Goal: Task Accomplishment & Management: Use online tool/utility

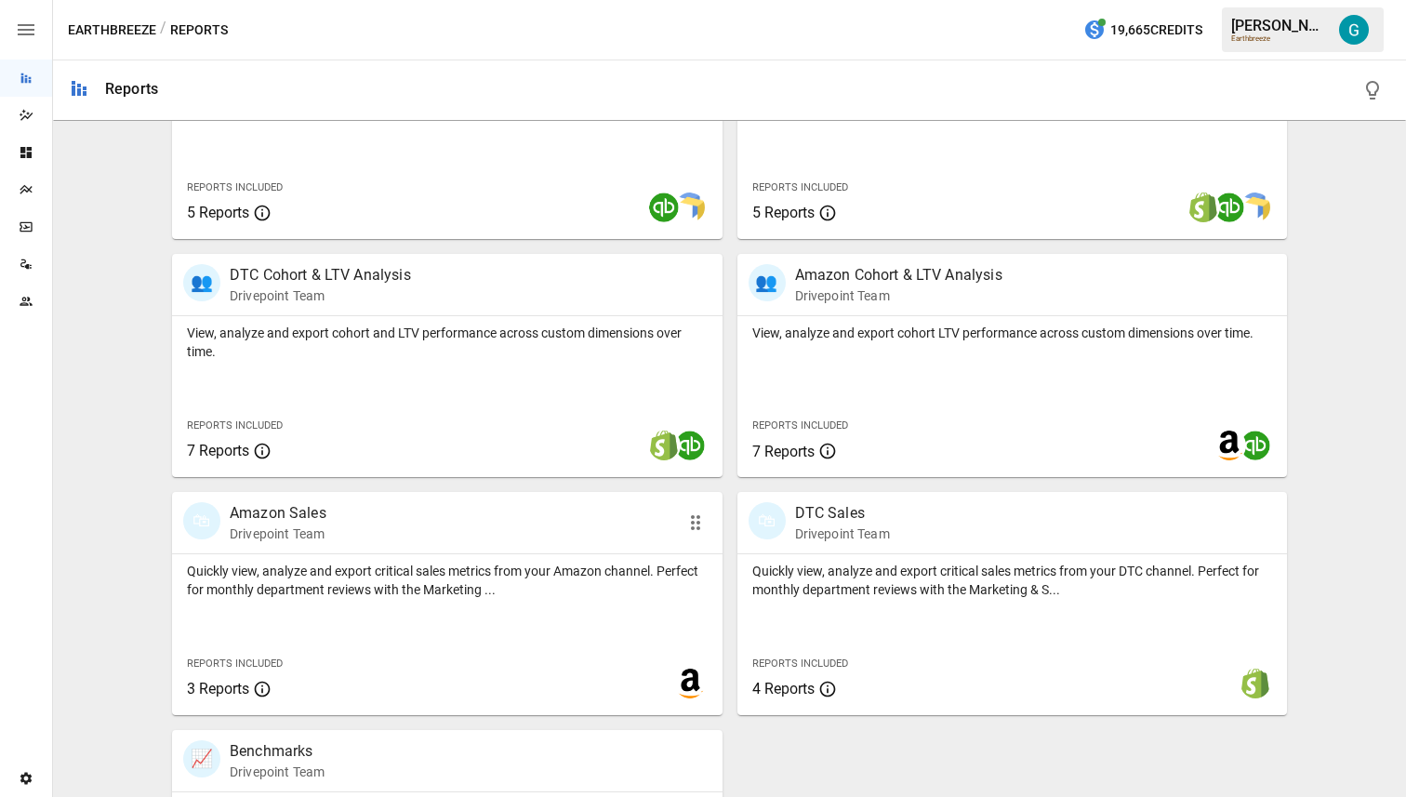
scroll to position [687, 0]
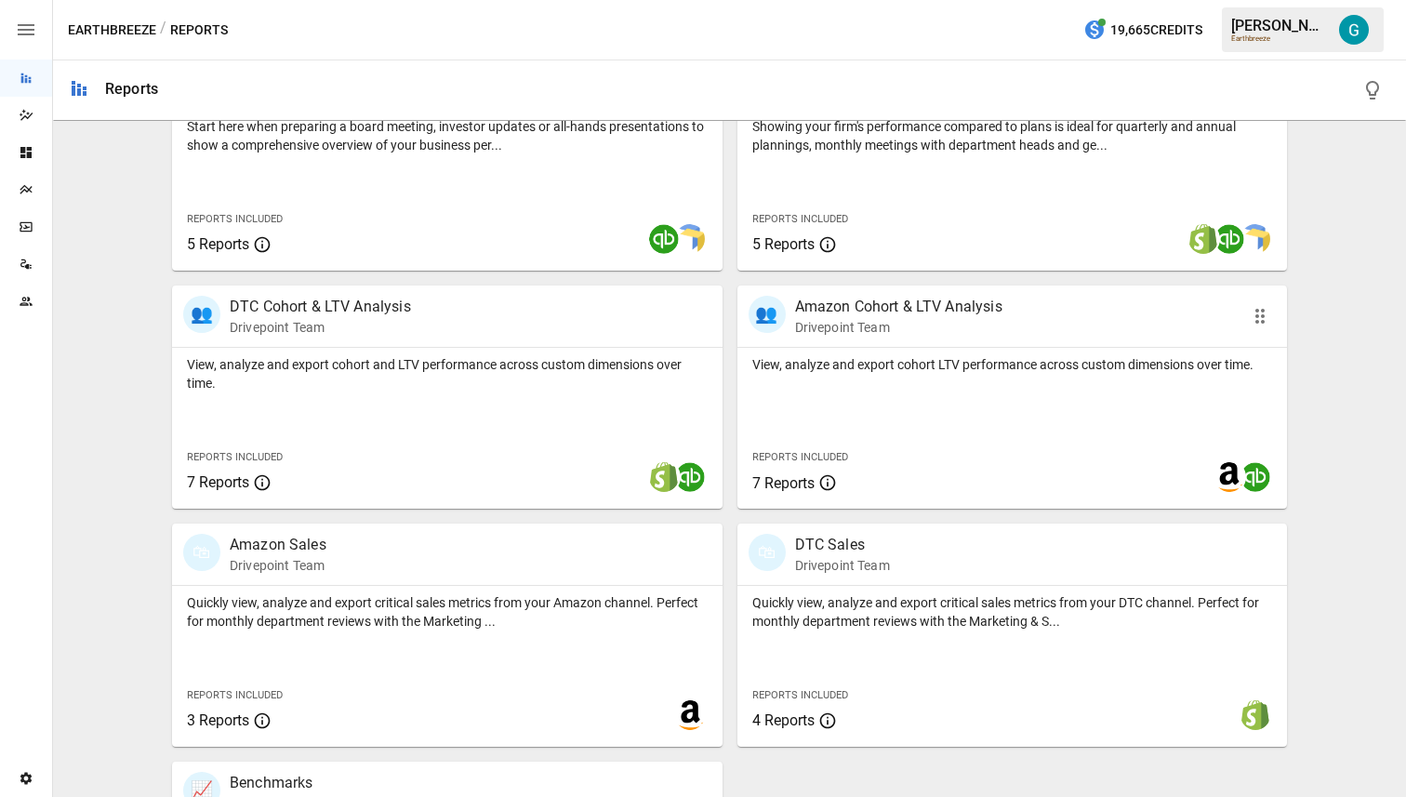
click at [814, 359] on p "View, analyze and export cohort LTV performance across custom dimensions over t…" at bounding box center [1012, 364] width 521 height 19
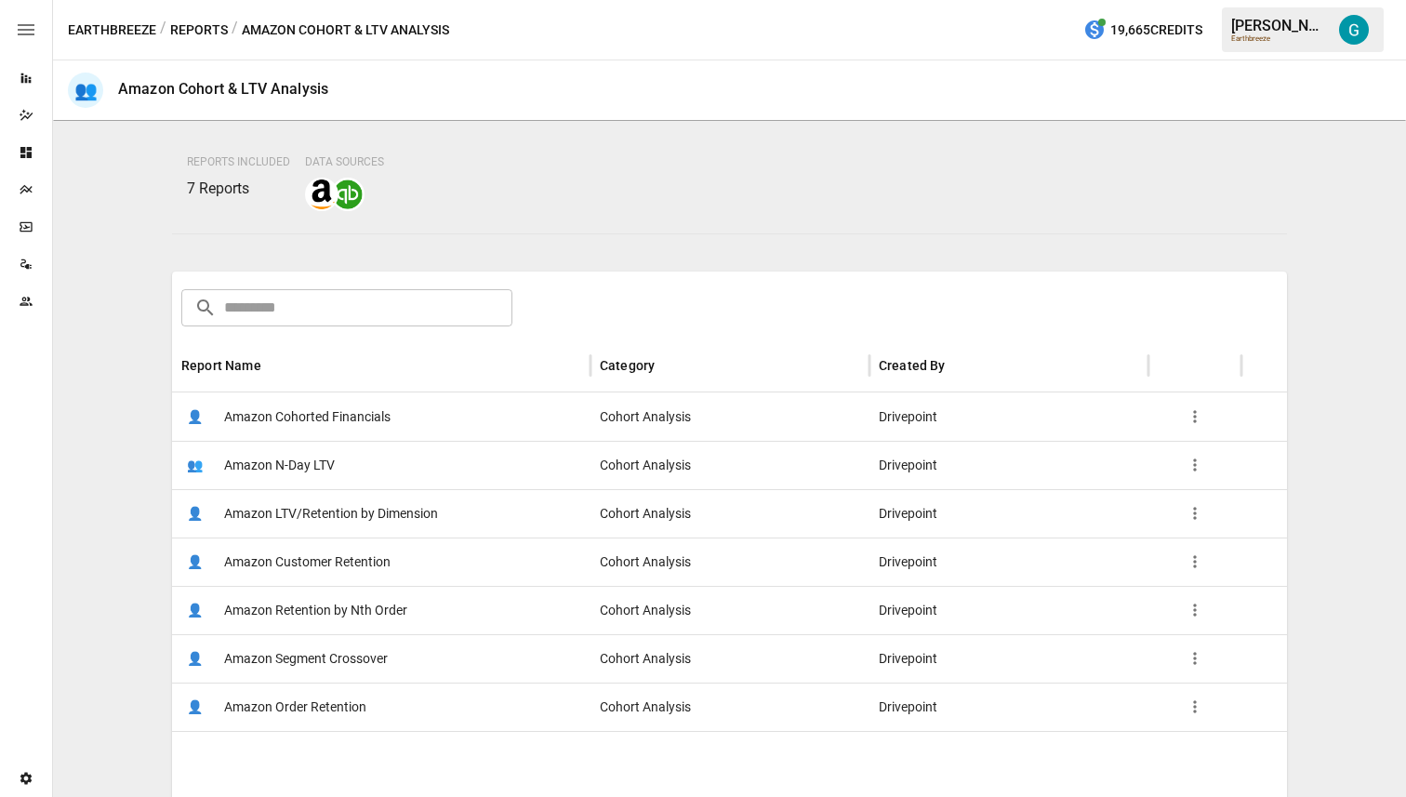
scroll to position [137, 0]
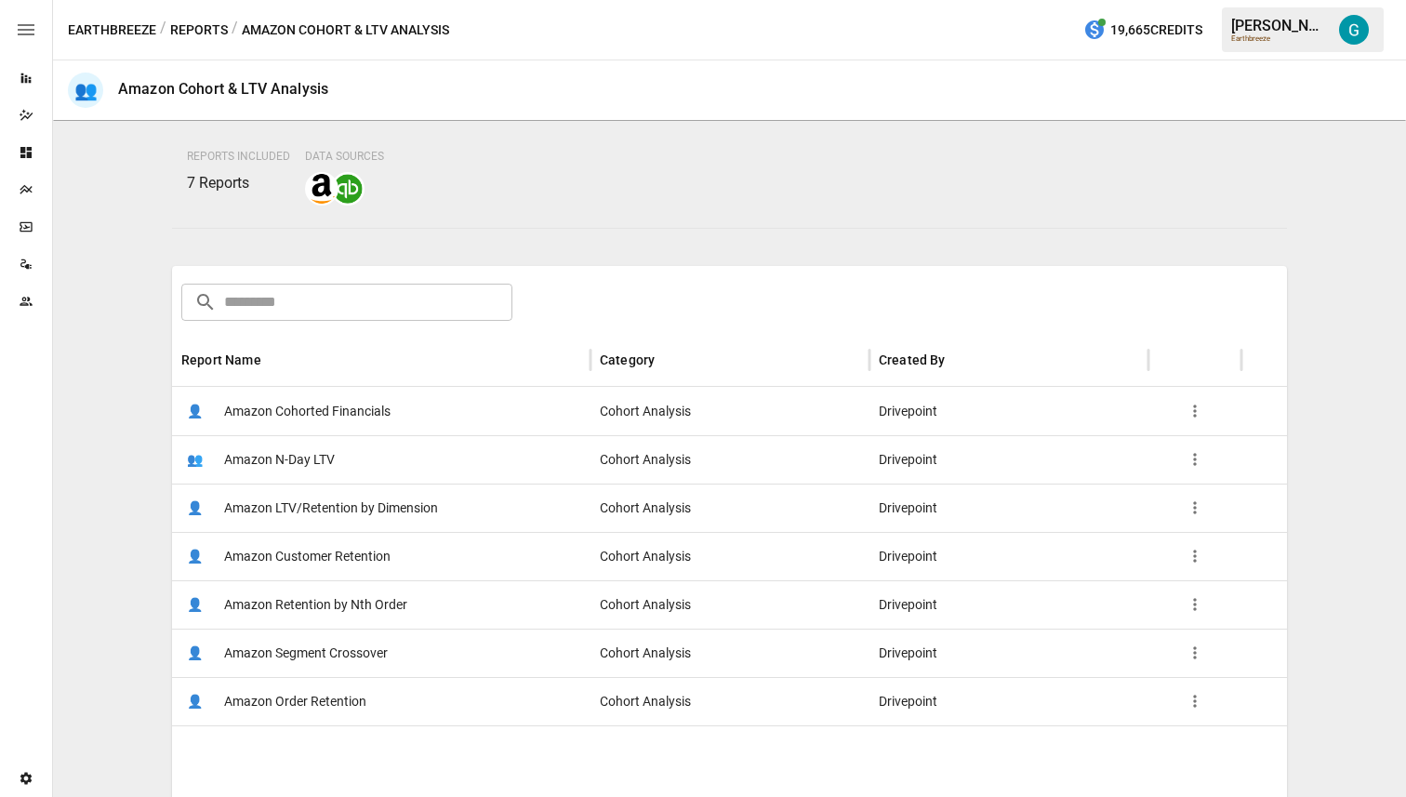
click at [331, 700] on span "Amazon Order Retention" at bounding box center [295, 701] width 142 height 47
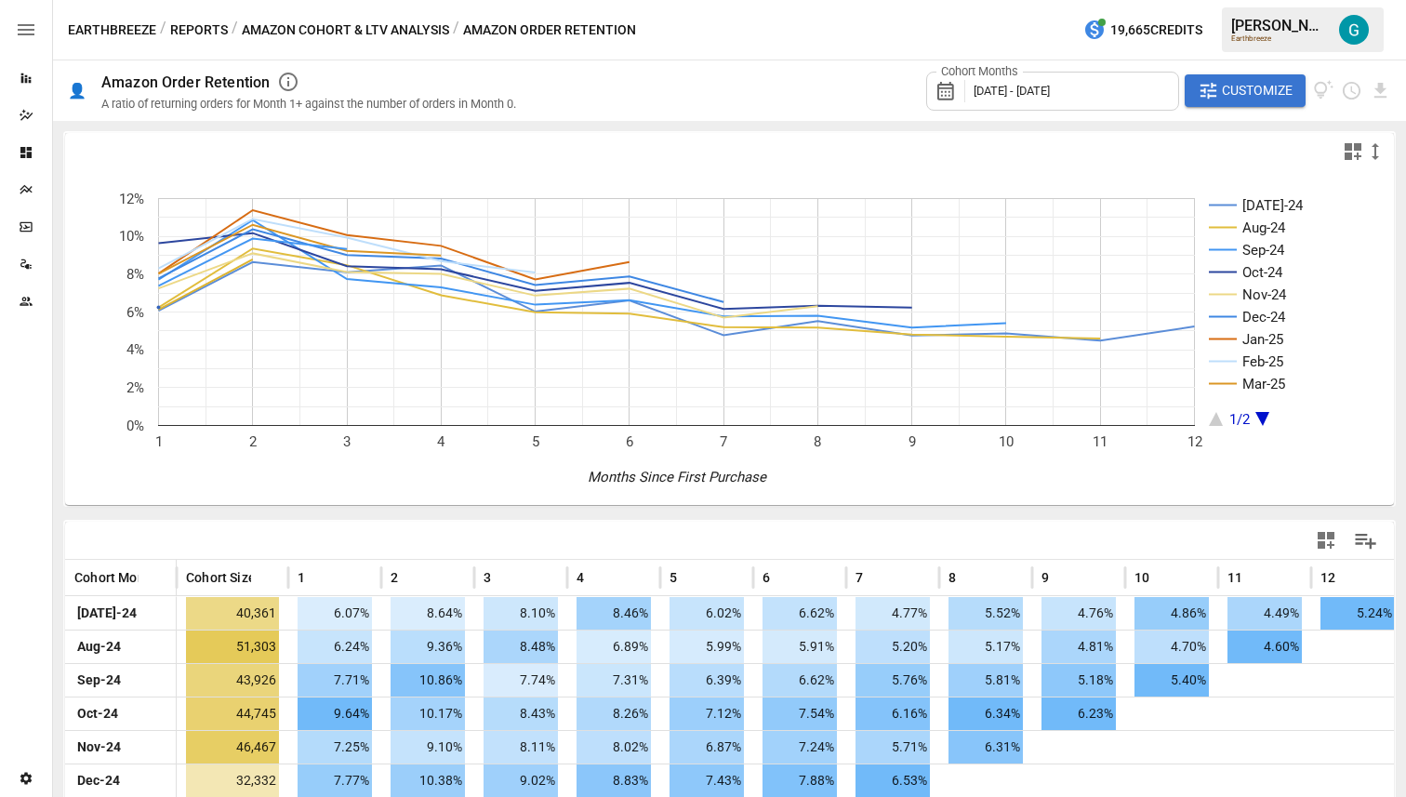
click at [1250, 108] on div "Cohort Months [DATE] - [DATE] Customize" at bounding box center [1158, 90] width 465 height 60
click at [1256, 97] on span "Customize" at bounding box center [1257, 90] width 71 height 23
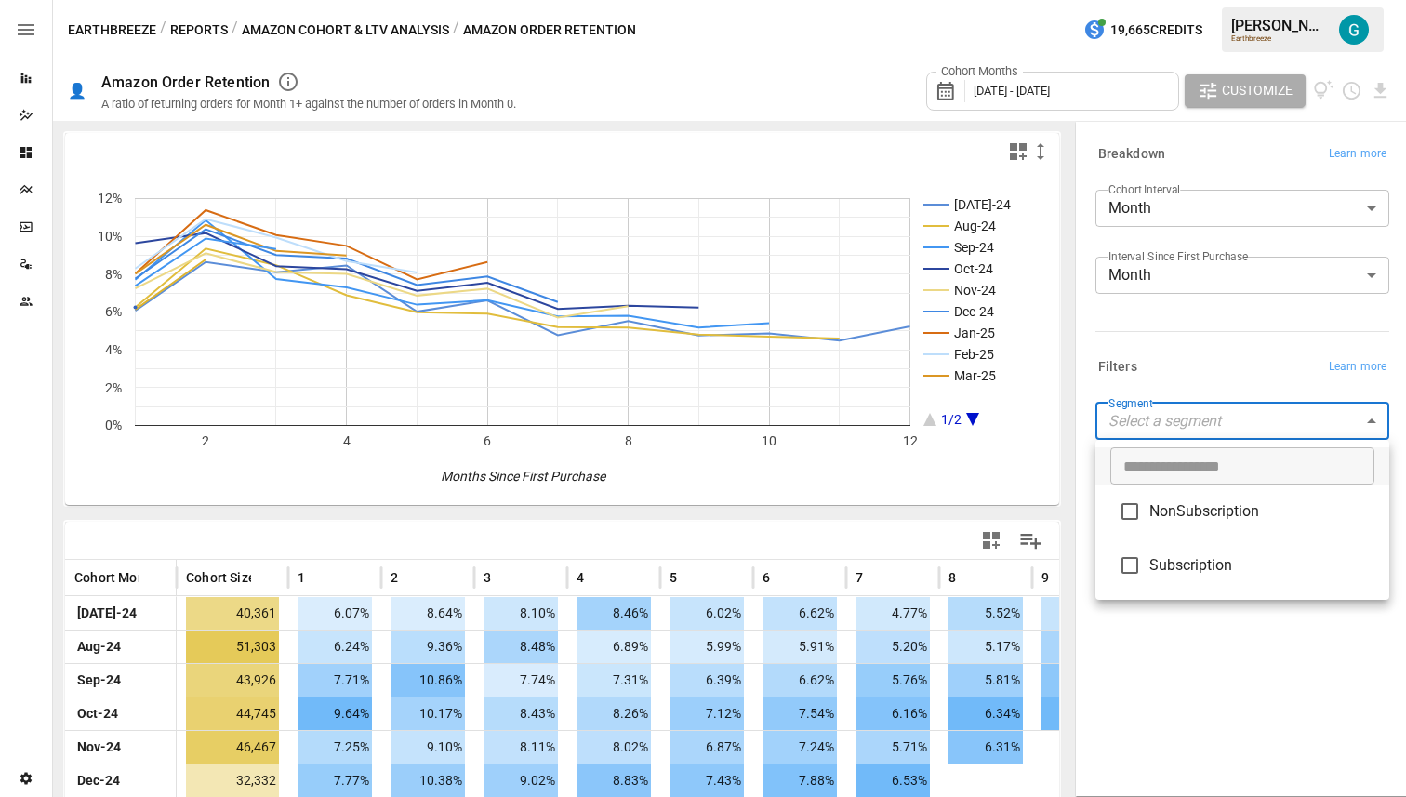
click at [1227, 0] on body "Reports Dazzler Studio Dashboards Plans SmartModel ™ Data Sources Team Settings…" at bounding box center [703, 0] width 1406 height 0
click at [1196, 514] on span "NonSubscription" at bounding box center [1261, 511] width 225 height 22
type input "**********"
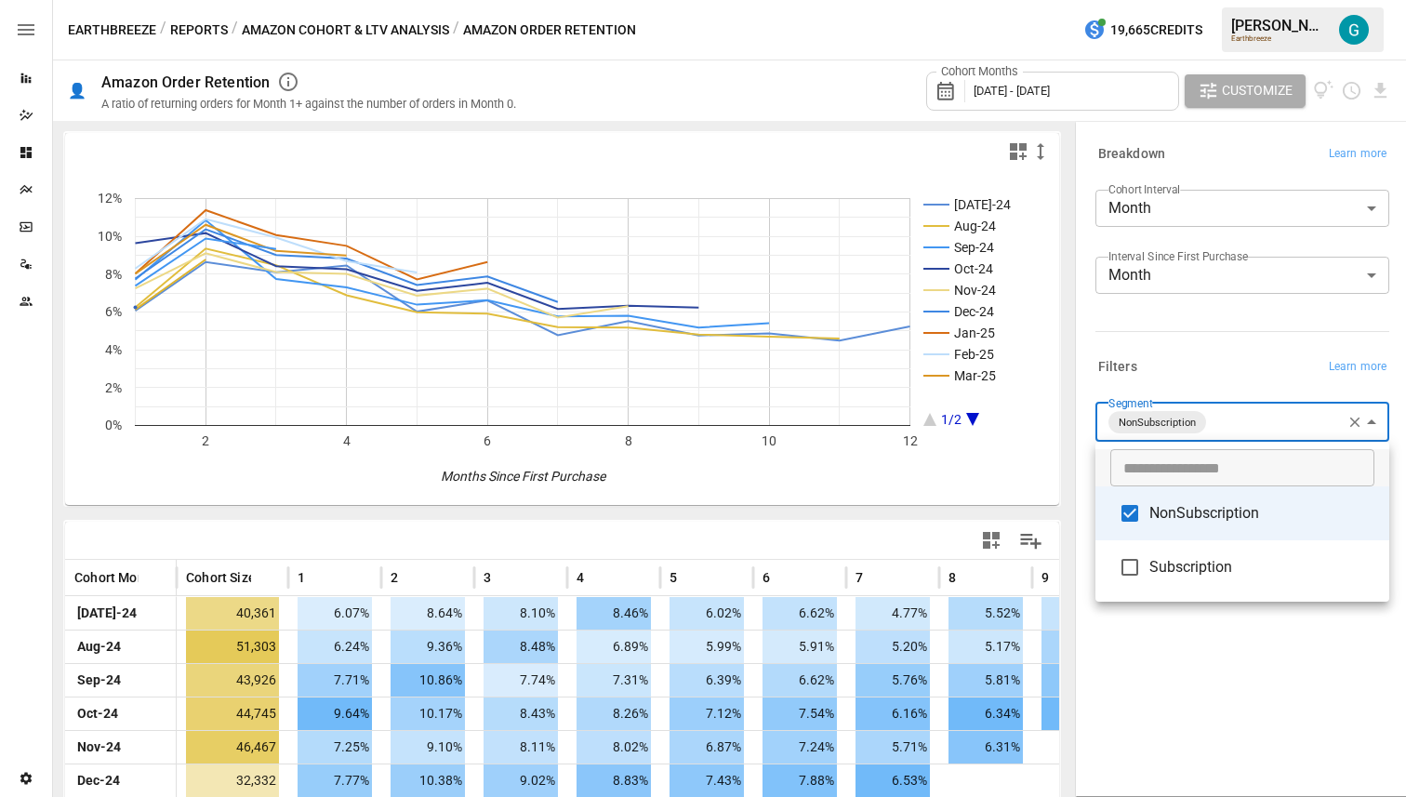
click at [1222, 352] on div at bounding box center [703, 398] width 1406 height 797
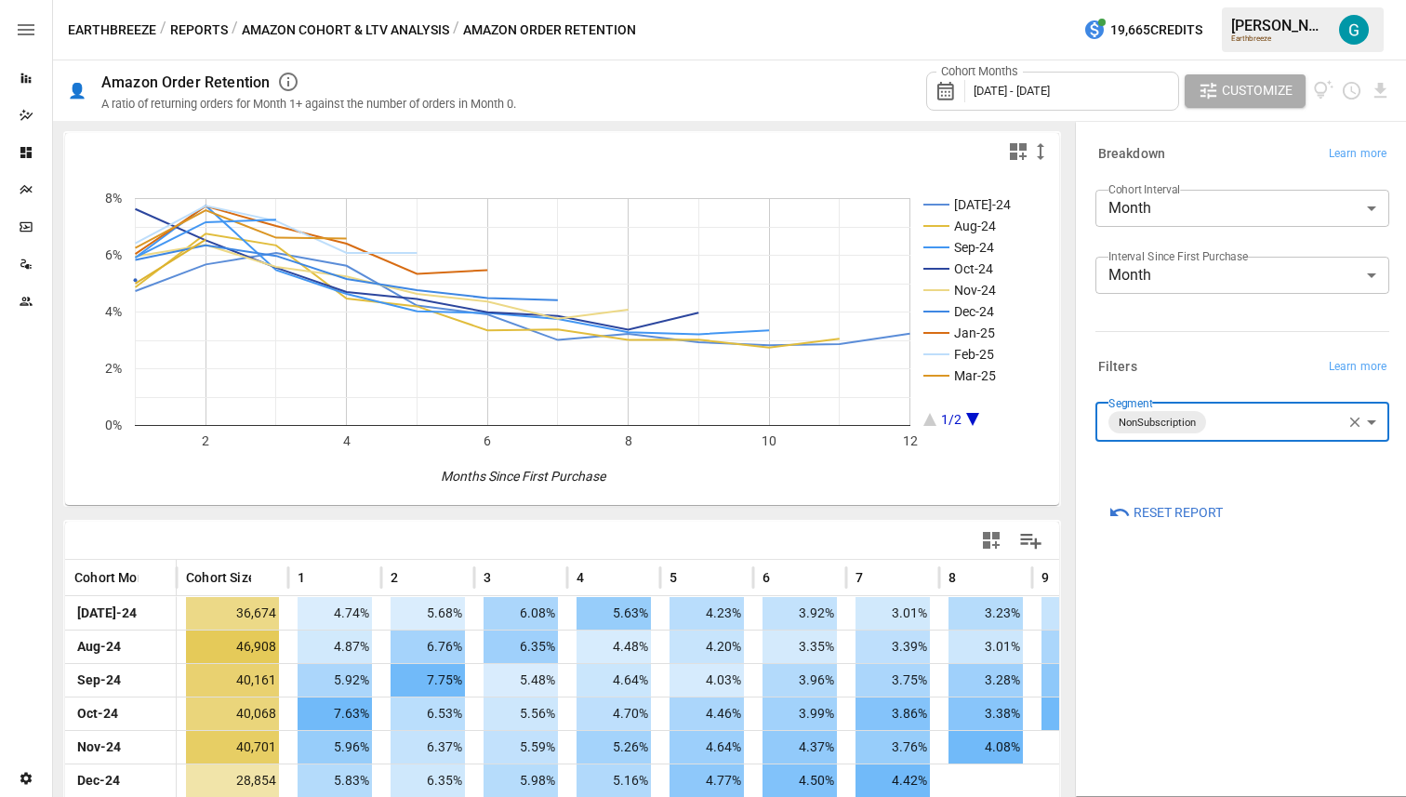
click at [1010, 97] on span "[DATE] - [DATE]" at bounding box center [1012, 91] width 76 height 14
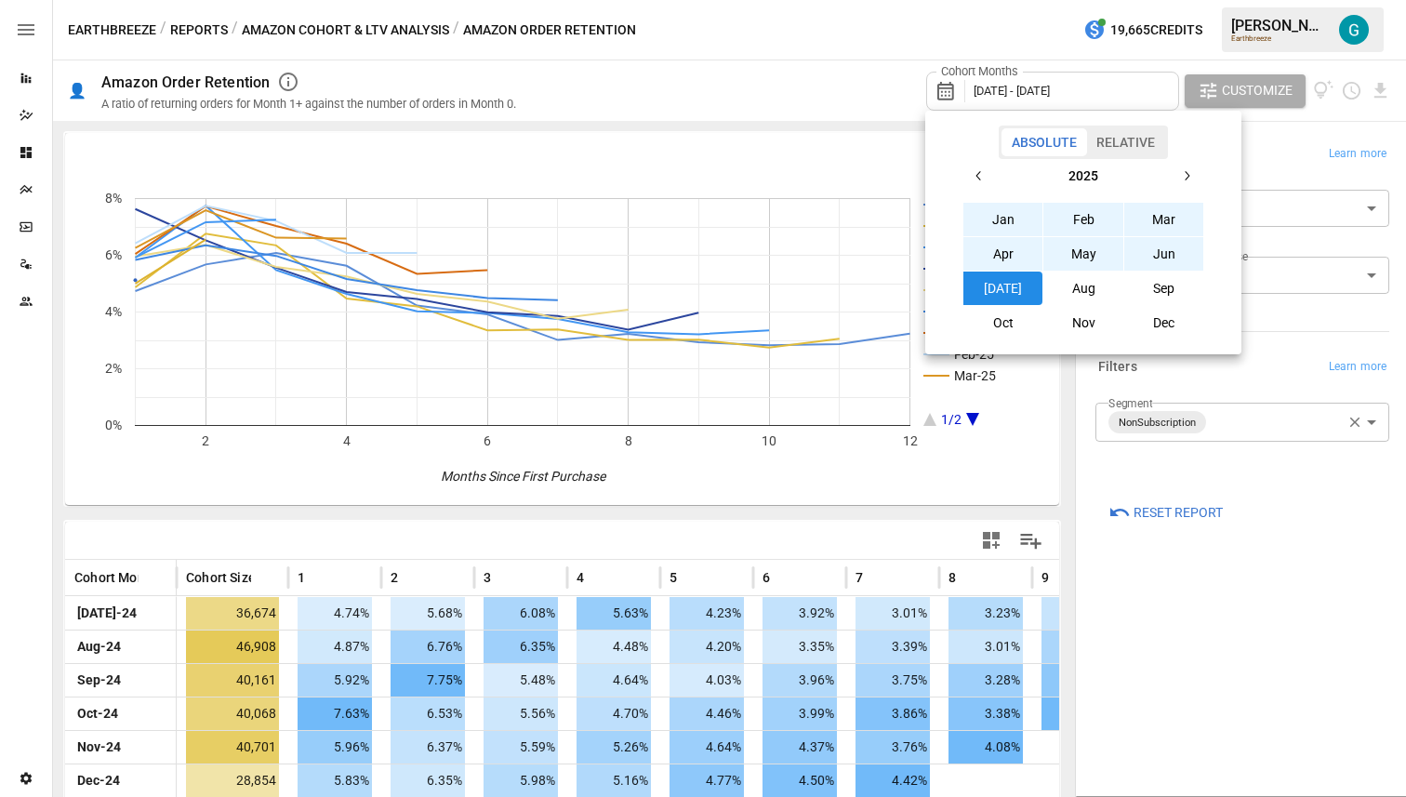
click at [972, 174] on icon "button" at bounding box center [979, 175] width 15 height 15
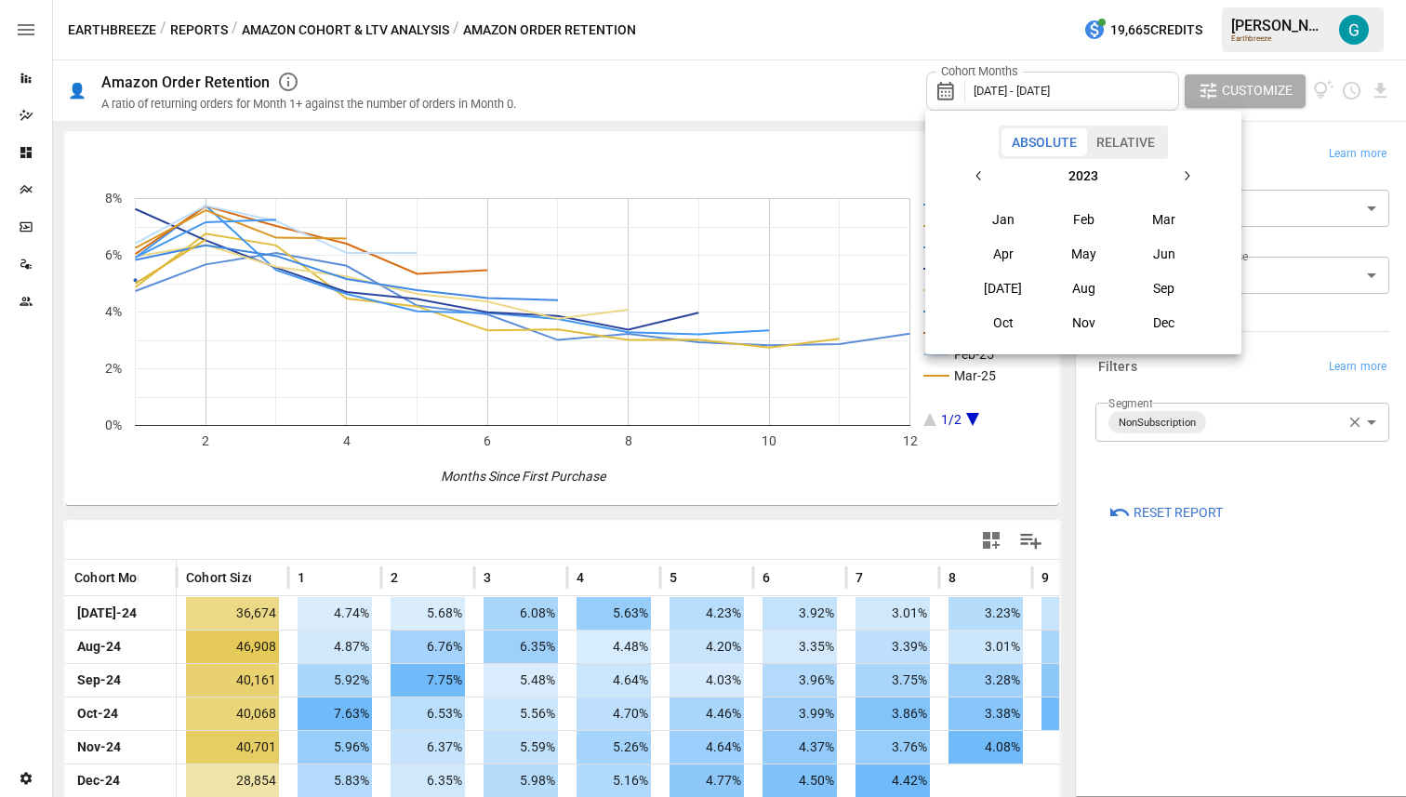
click at [972, 174] on icon "button" at bounding box center [979, 175] width 15 height 15
click at [1012, 228] on button "Jan" at bounding box center [1003, 219] width 80 height 33
click at [1195, 174] on button "button" at bounding box center [1186, 175] width 33 height 33
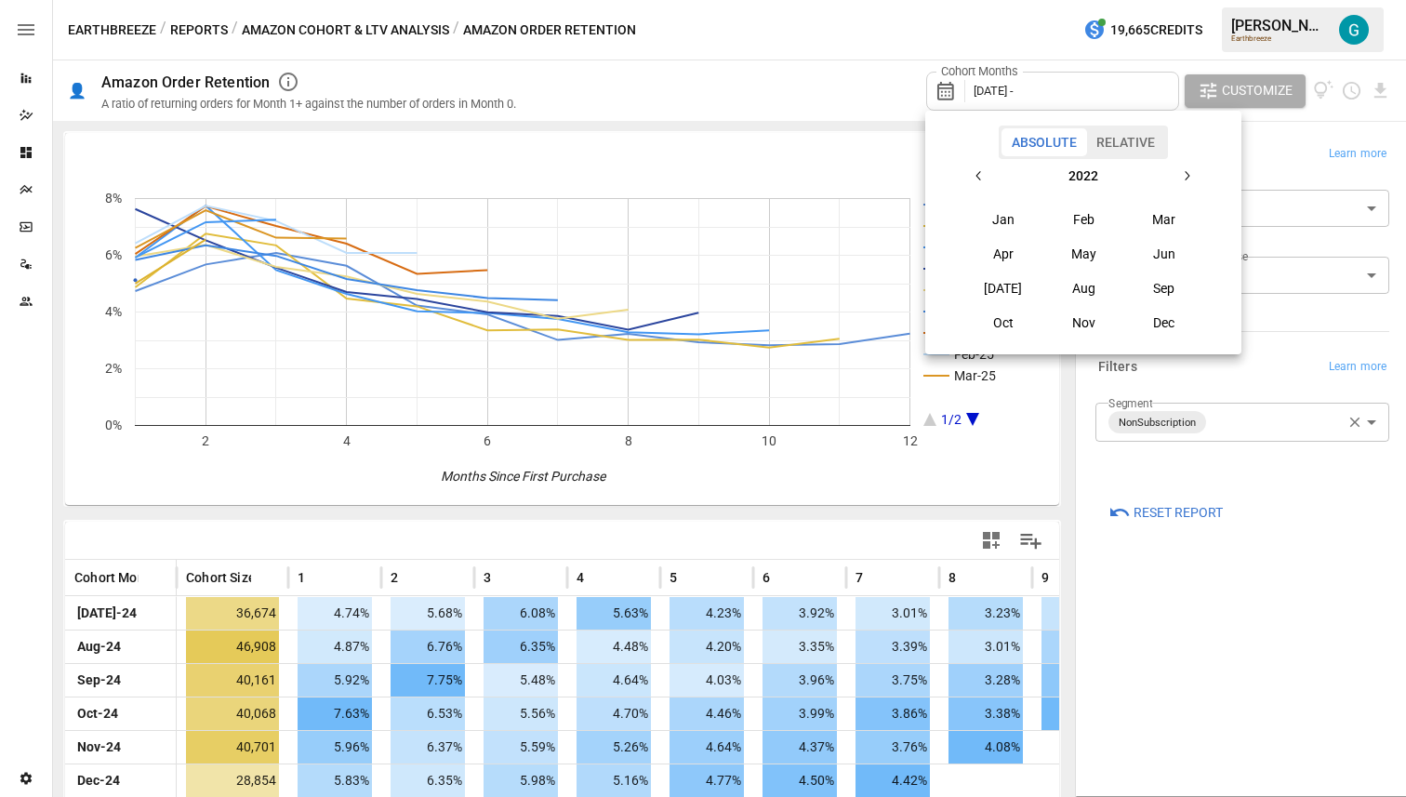
click at [1195, 174] on button "button" at bounding box center [1186, 175] width 33 height 33
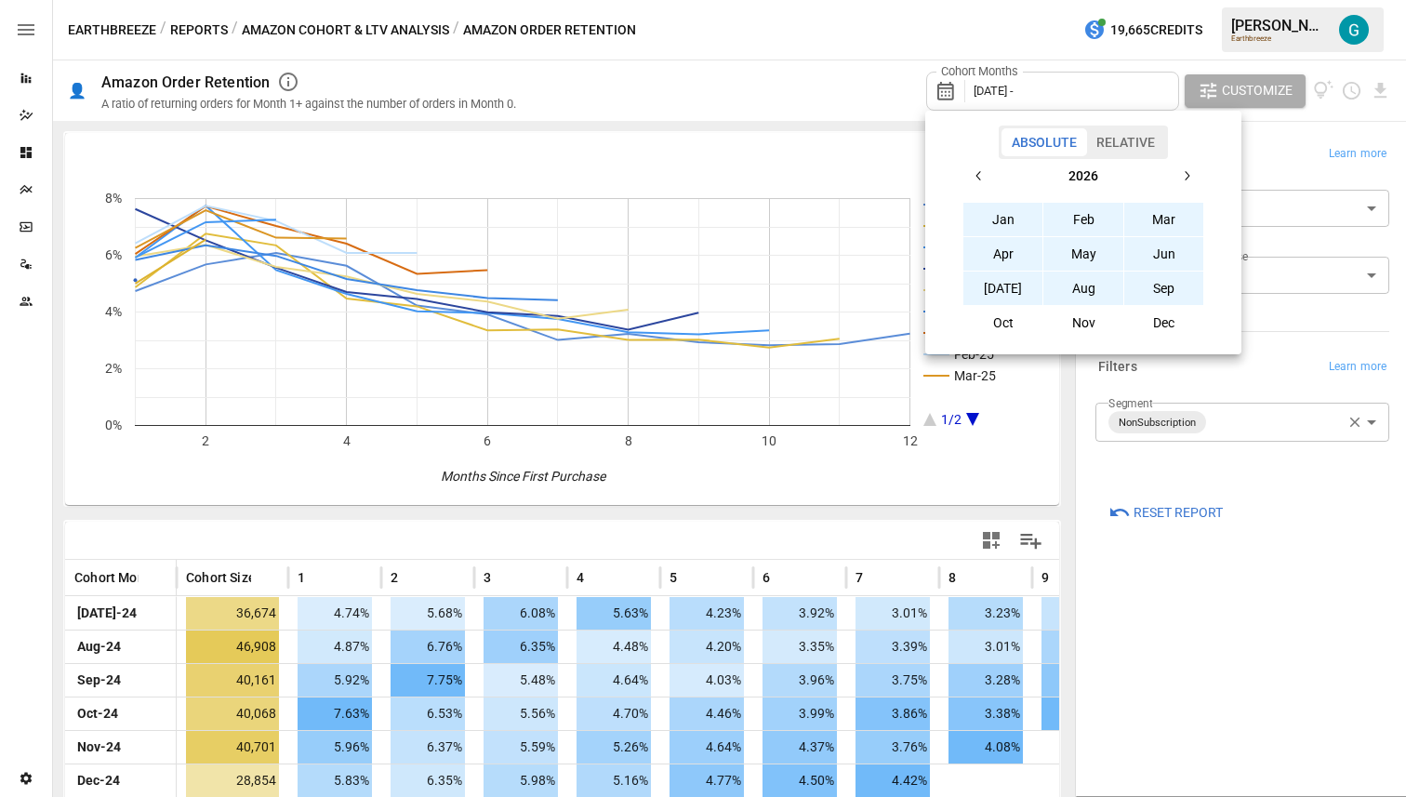
click at [1168, 301] on button "Sep" at bounding box center [1164, 288] width 80 height 33
click at [1244, 617] on div at bounding box center [703, 398] width 1406 height 797
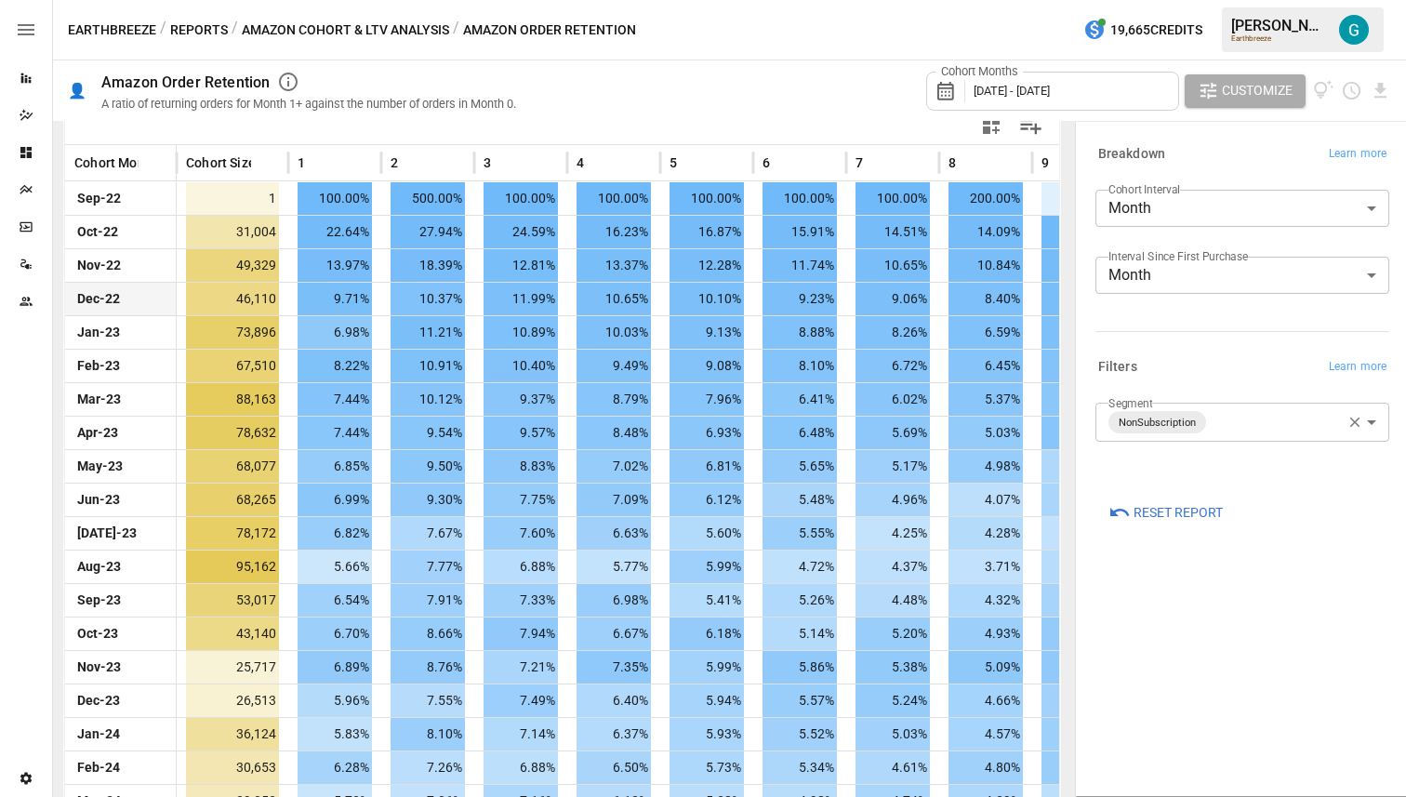
scroll to position [393, 0]
